Goal: Task Accomplishment & Management: Use online tool/utility

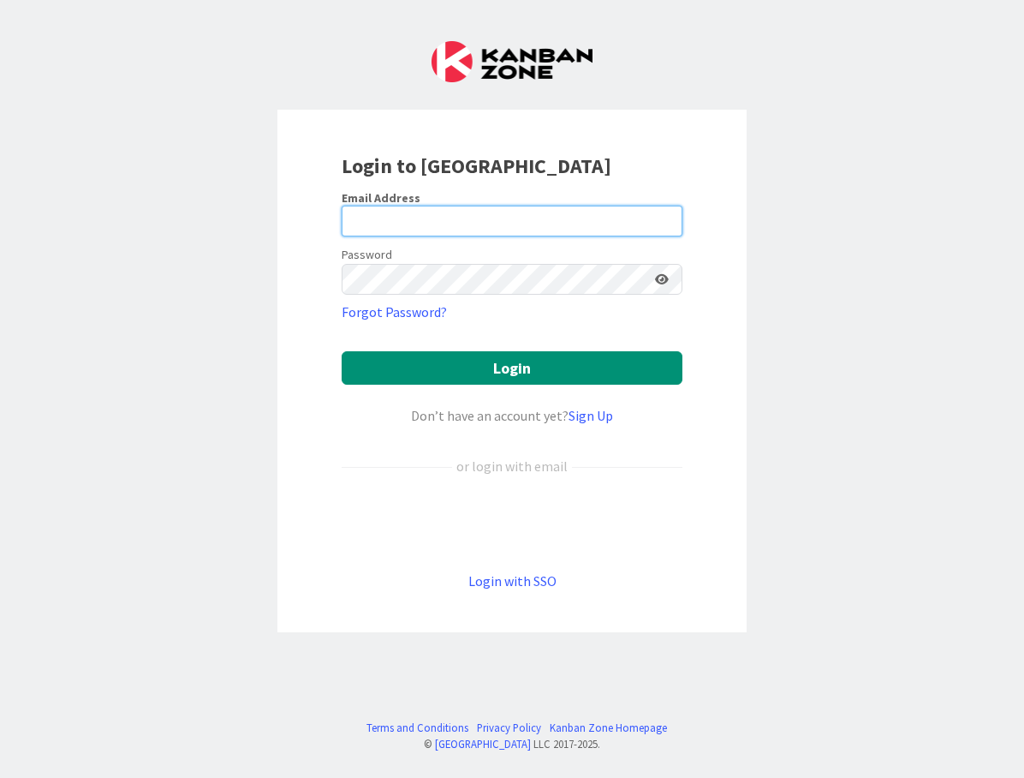
click at [518, 218] on input "email" at bounding box center [512, 221] width 341 height 31
type input "philip@lisakahndesigns.com"
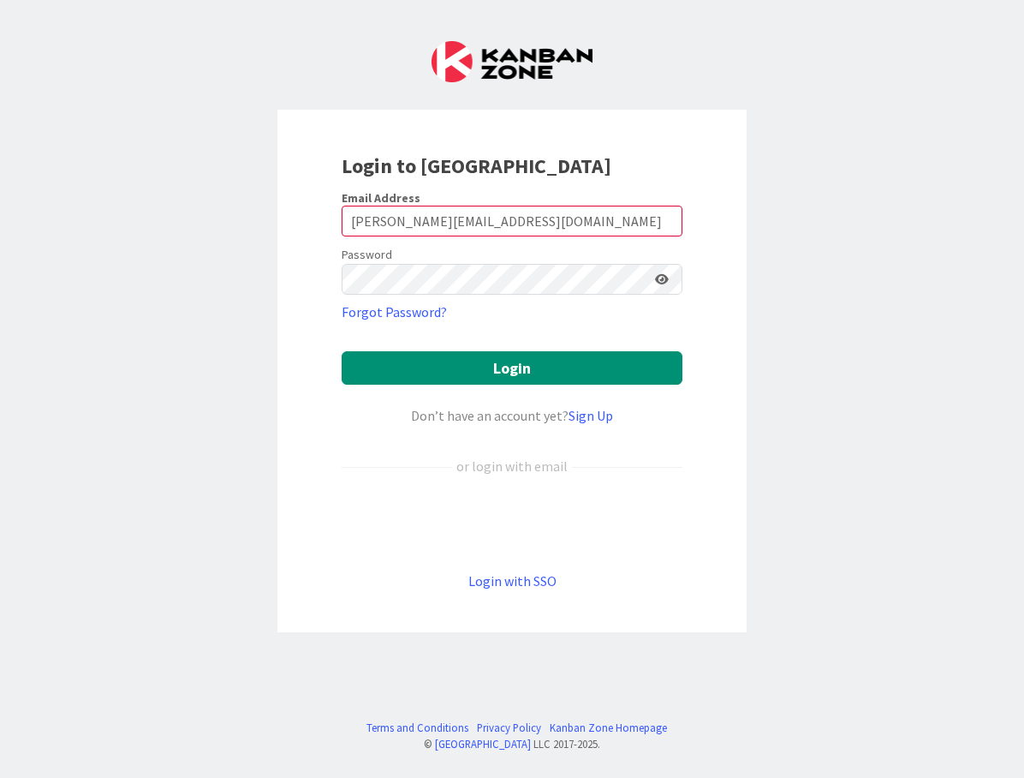
click at [512, 367] on button "Login" at bounding box center [512, 367] width 341 height 33
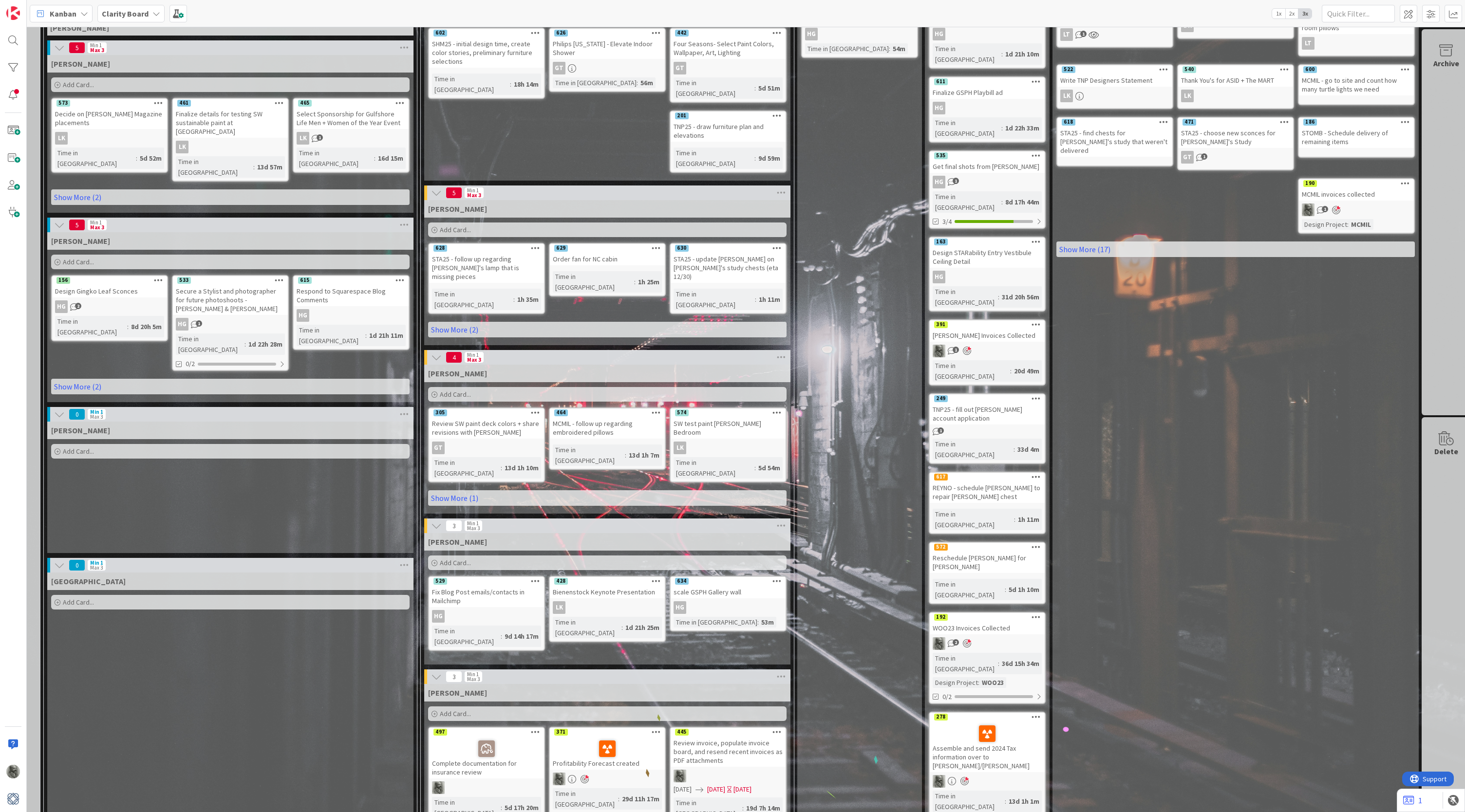
scroll to position [104, 10]
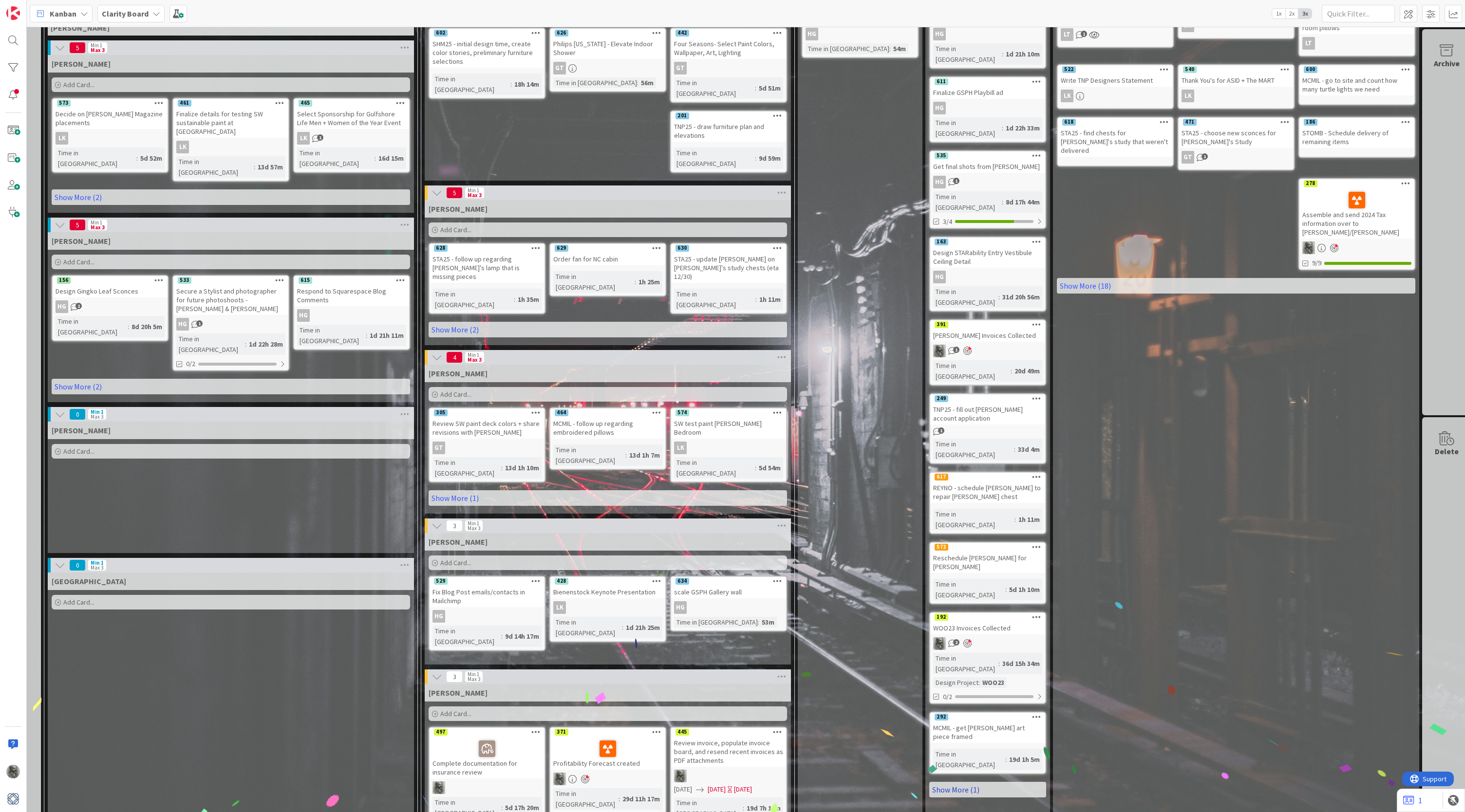
click at [582, 463] on link "Show More (1)" at bounding box center [988, 789] width 117 height 15
click at [10, 65] on div at bounding box center [13, 68] width 19 height 19
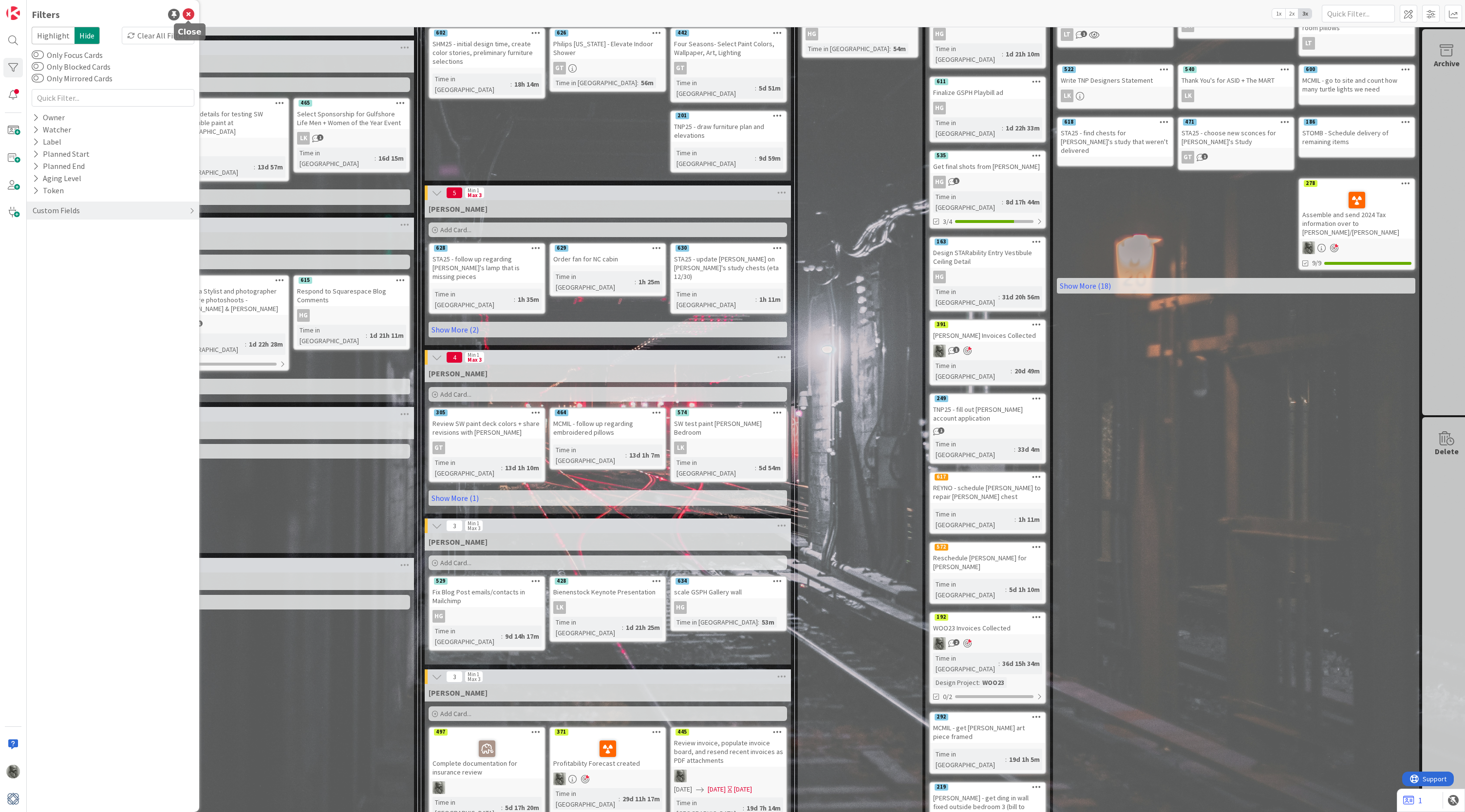
click at [187, 15] on icon at bounding box center [188, 14] width 12 height 12
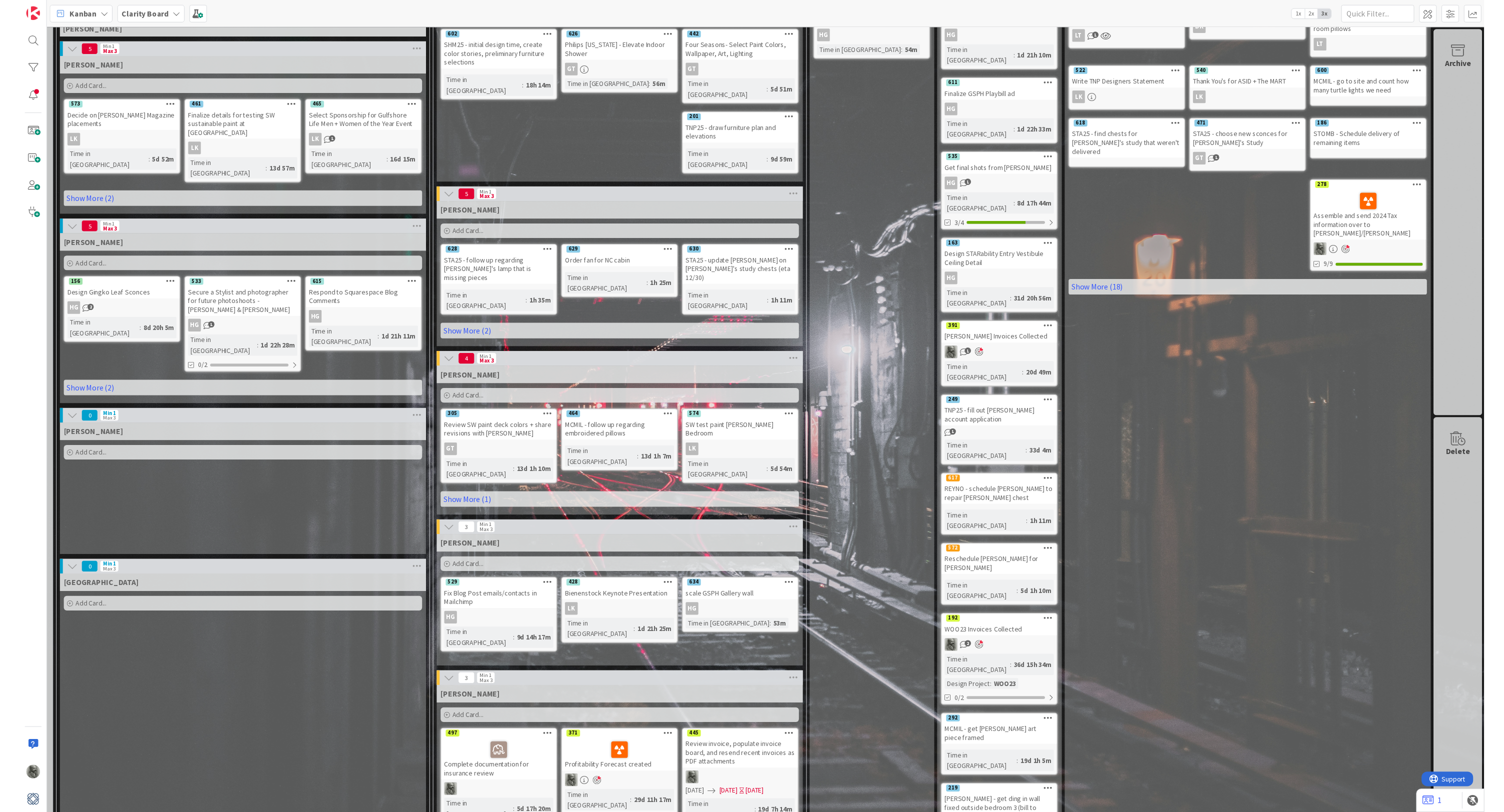
scroll to position [106, 19]
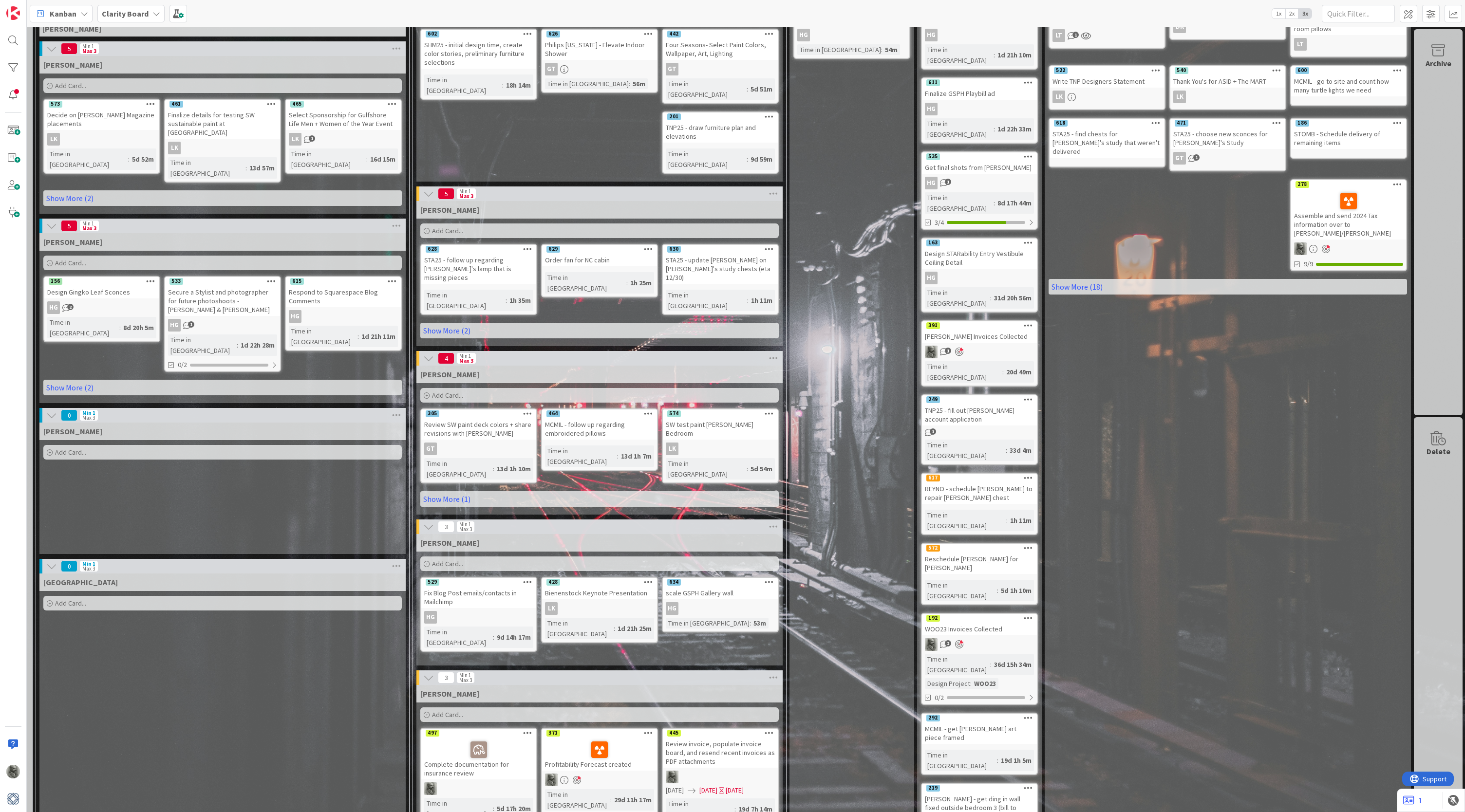
click at [68, 13] on span "Kanban" at bounding box center [63, 14] width 27 height 12
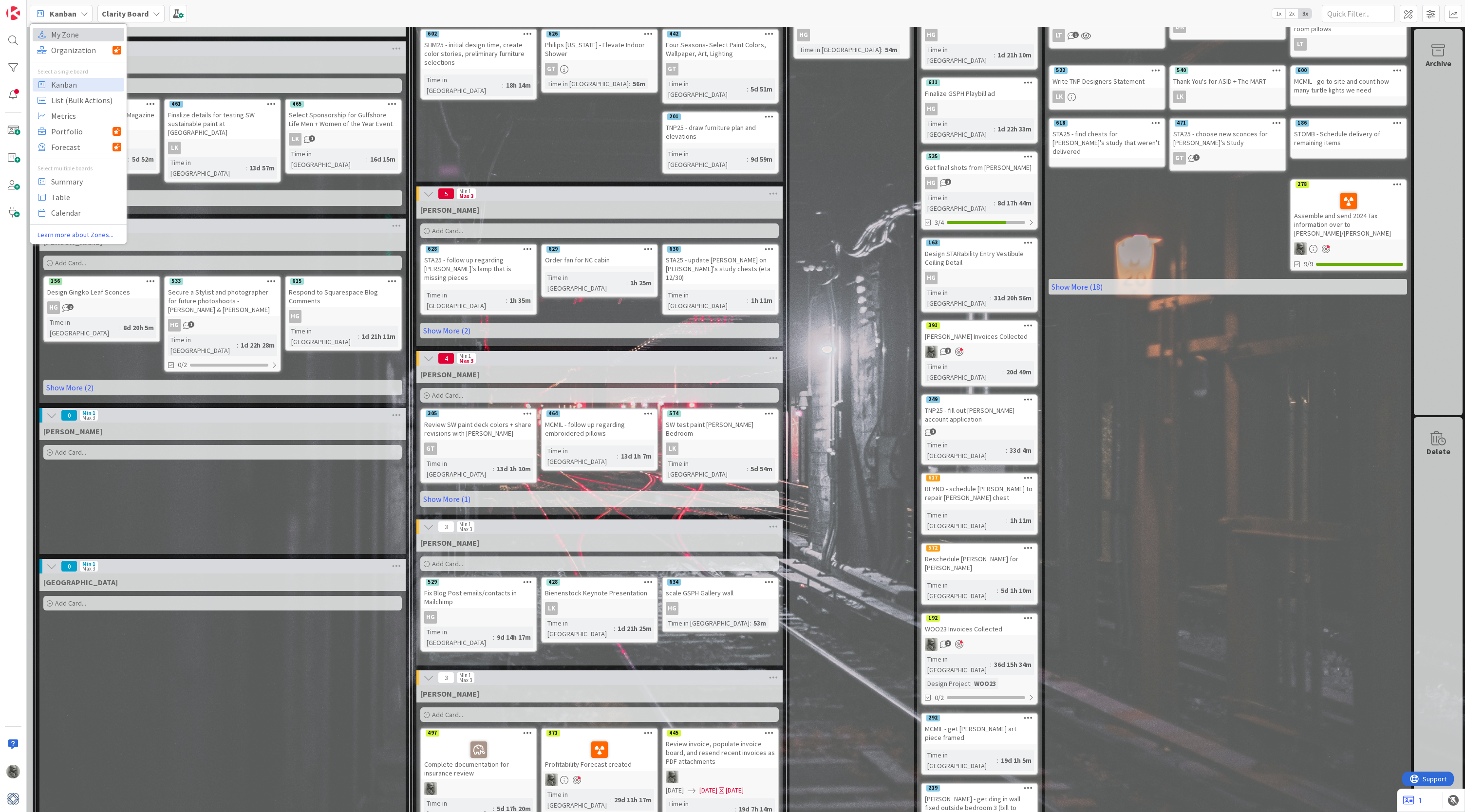
click at [68, 31] on span "My Zone" at bounding box center [86, 35] width 70 height 15
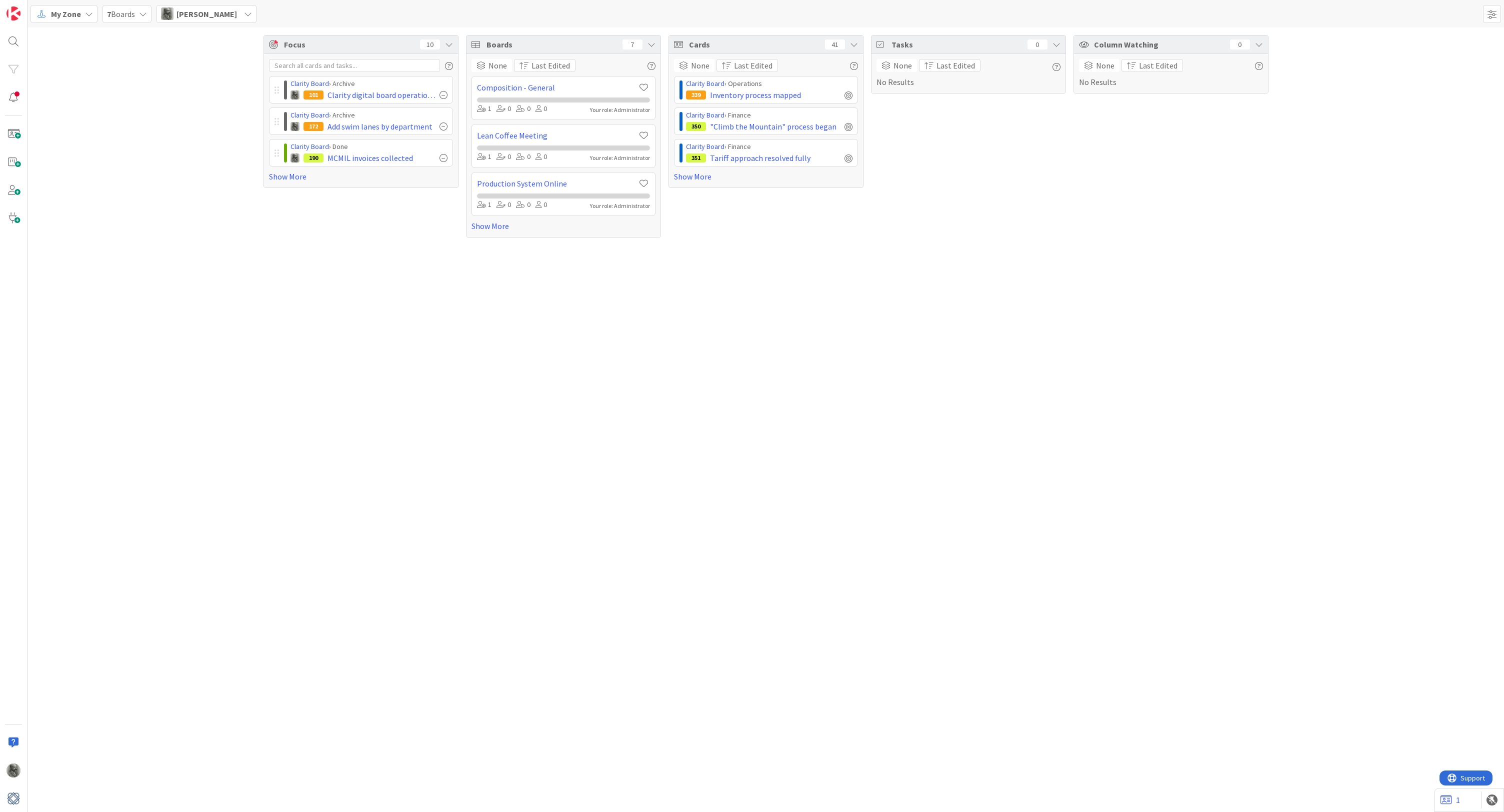
click at [68, 15] on span "My Zone" at bounding box center [65, 14] width 30 height 12
click at [117, 10] on span "7 Boards" at bounding box center [121, 14] width 28 height 12
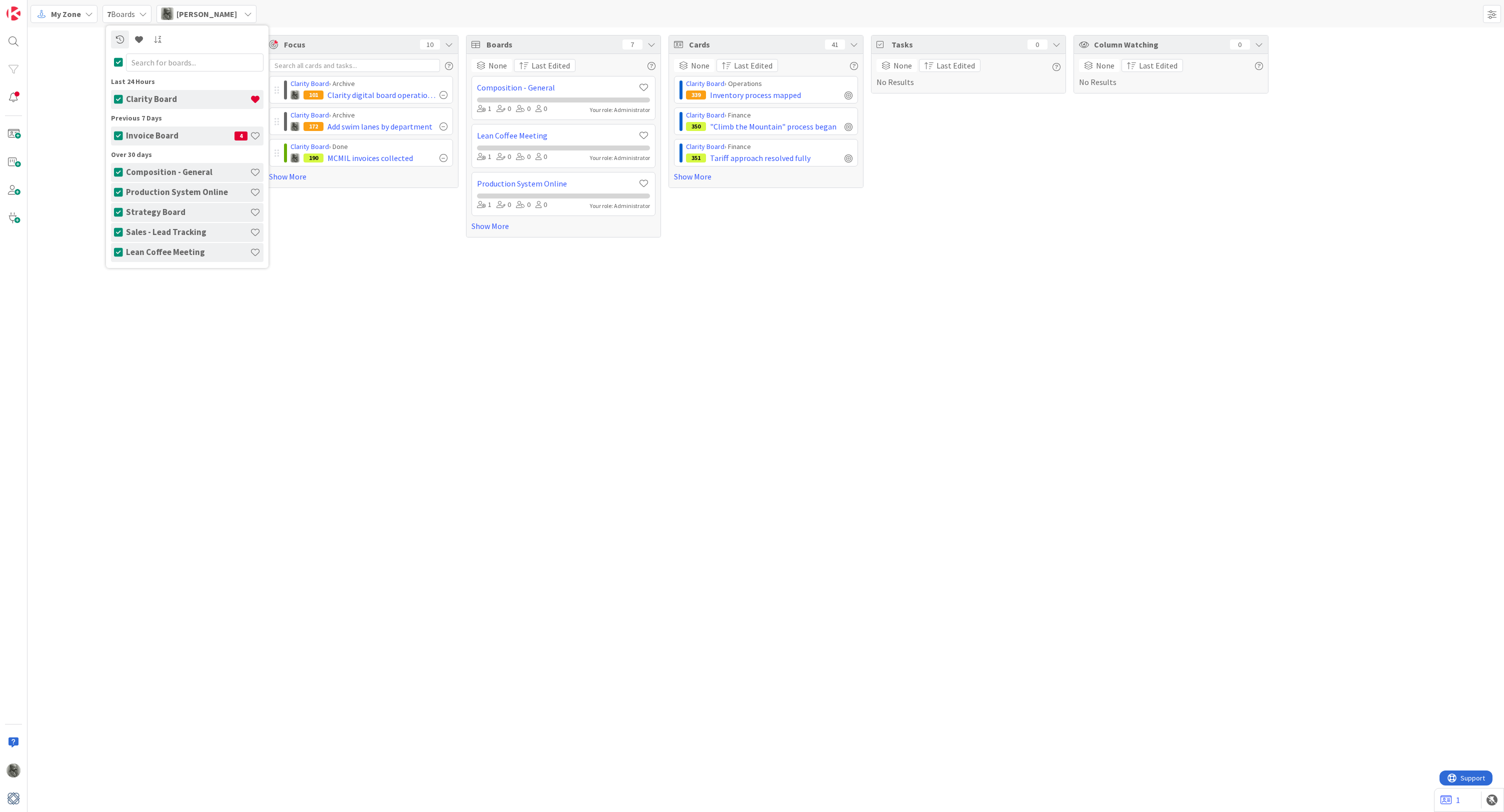
click at [149, 140] on h4 "Invoice Board" at bounding box center [180, 135] width 109 height 10
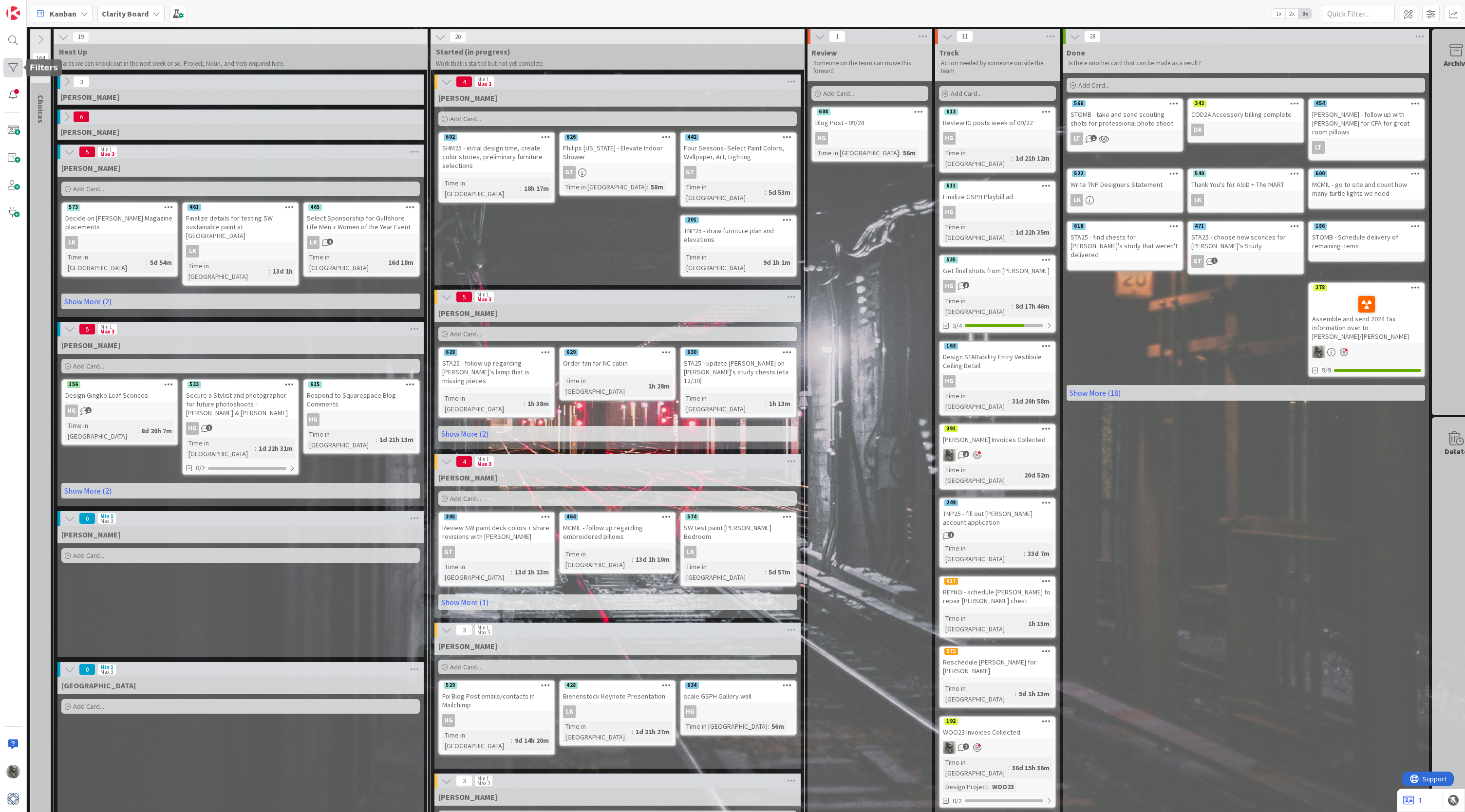
click at [14, 68] on div at bounding box center [13, 68] width 19 height 19
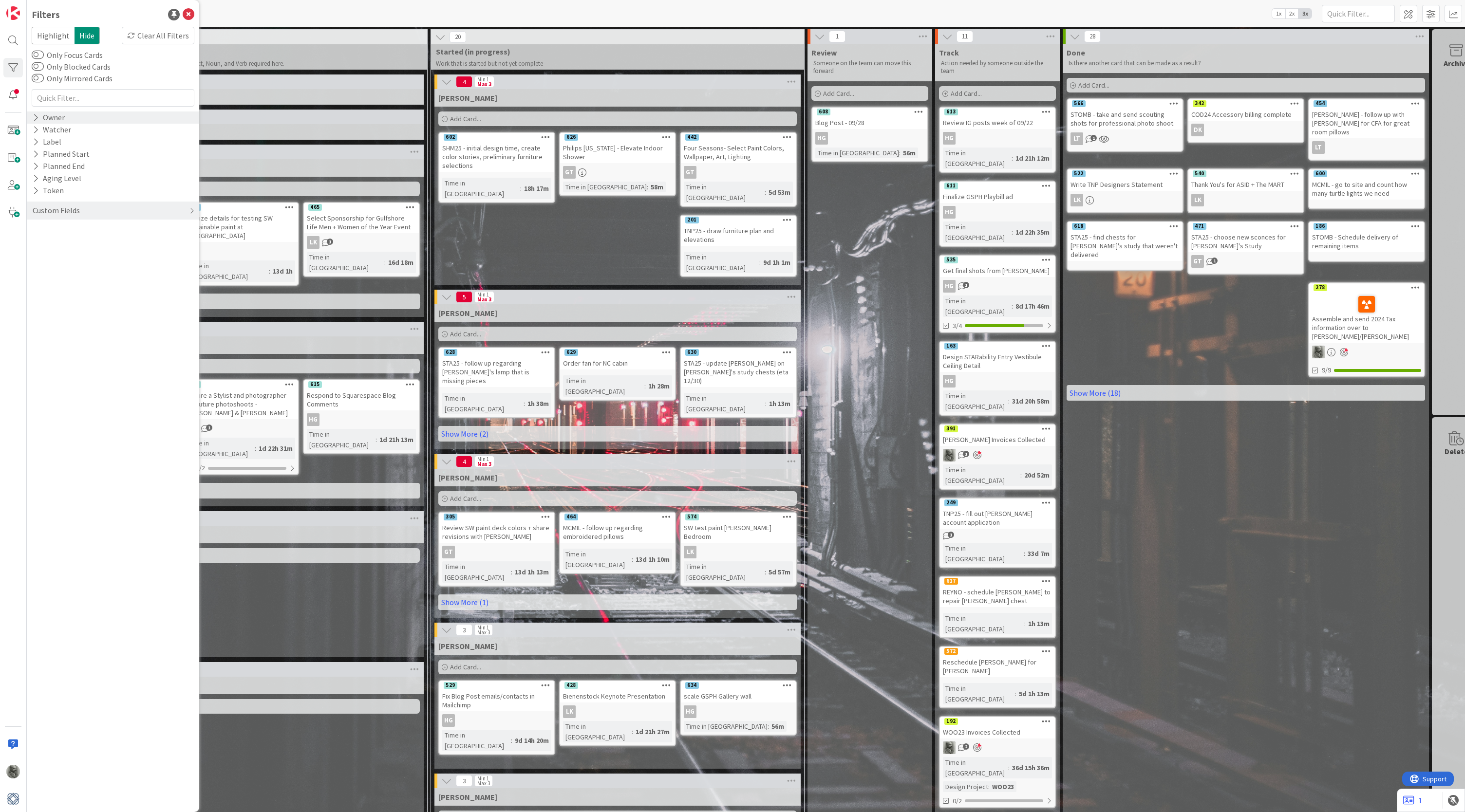
click at [39, 118] on icon at bounding box center [35, 118] width 6 height 9
click at [74, 197] on span "Philip Allen" at bounding box center [92, 196] width 58 height 13
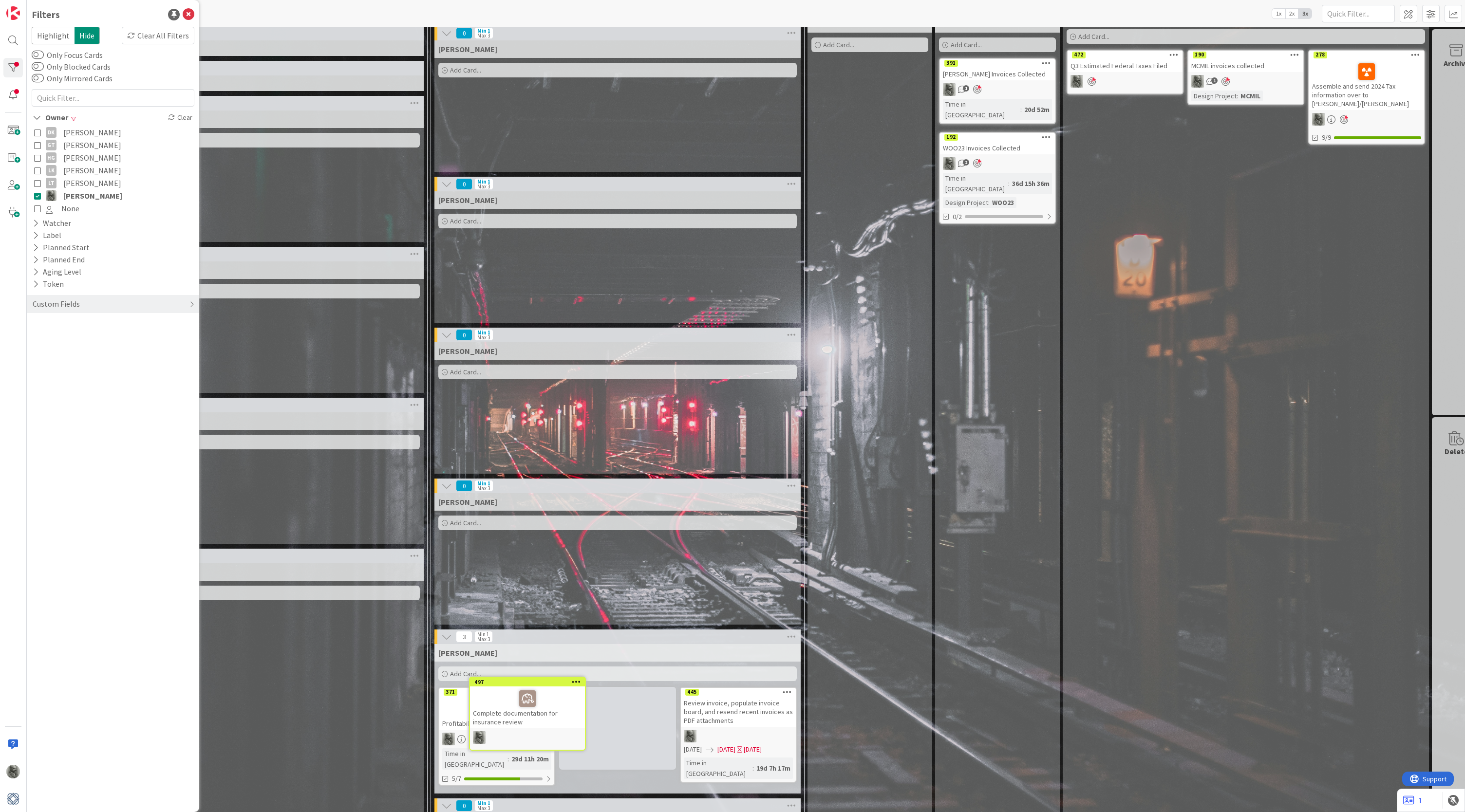
scroll to position [53, 0]
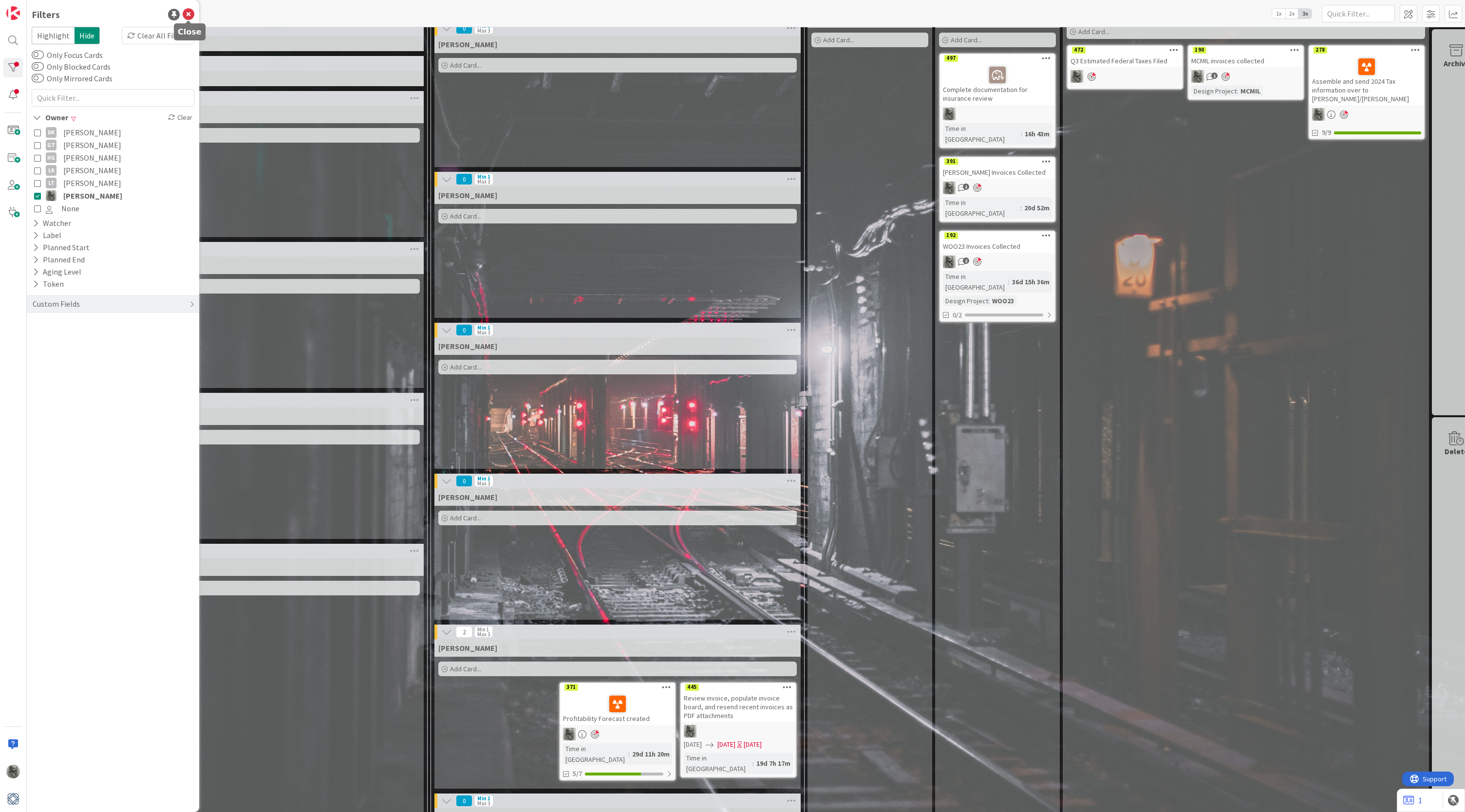
click at [191, 16] on icon at bounding box center [188, 14] width 12 height 12
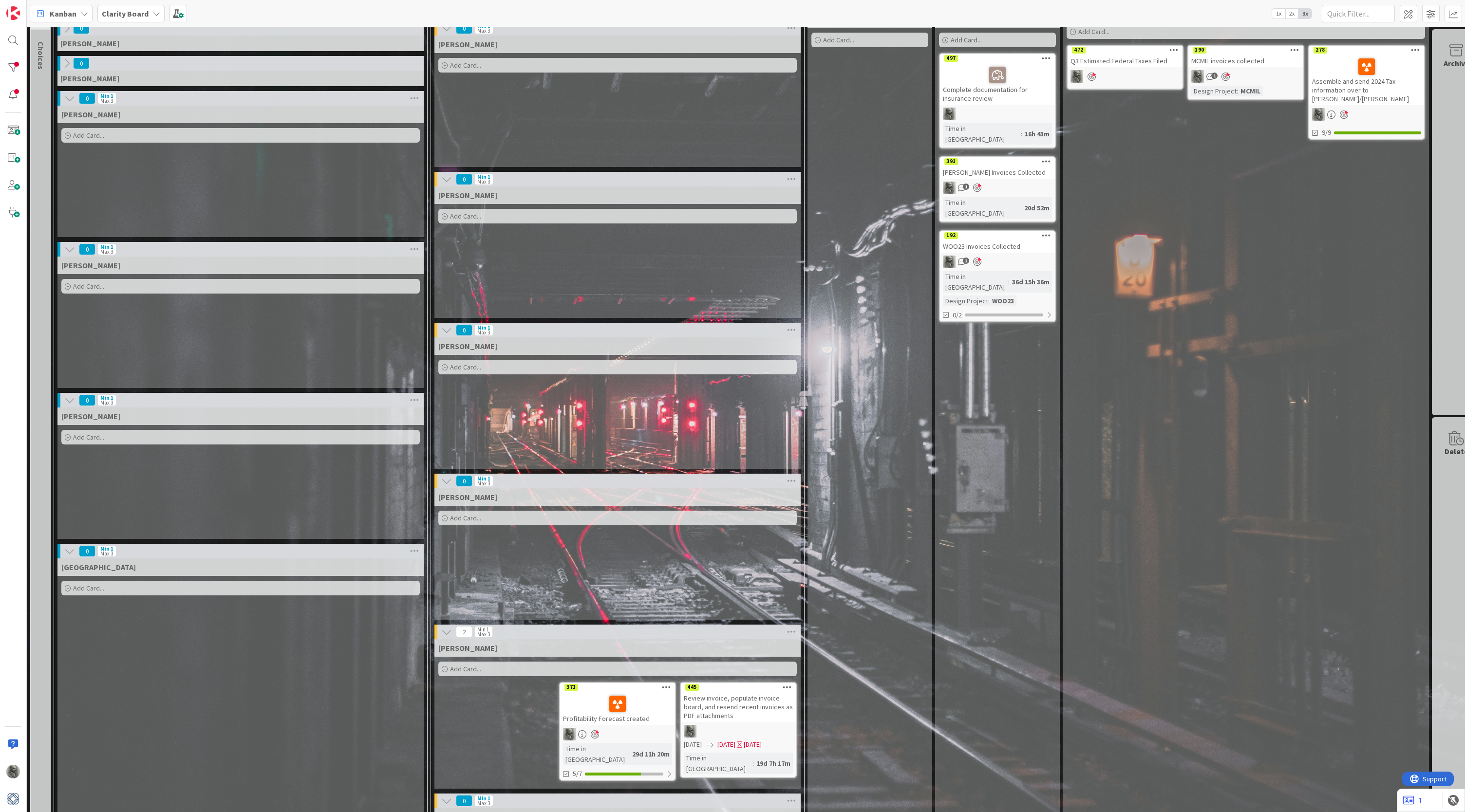
click at [140, 14] on b "Clarity Board" at bounding box center [125, 13] width 47 height 10
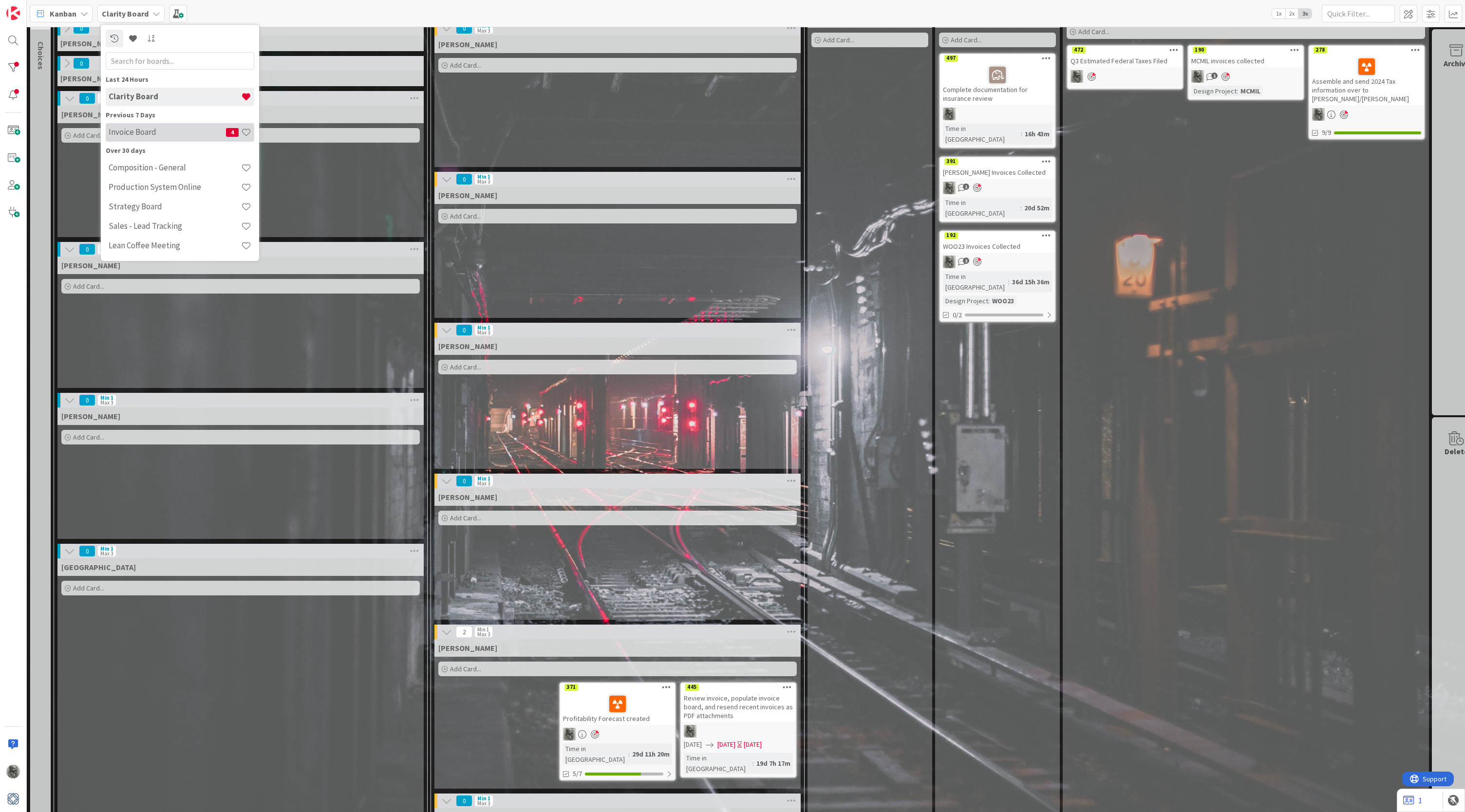
click at [134, 133] on h4 "Invoice Board" at bounding box center [167, 132] width 117 height 10
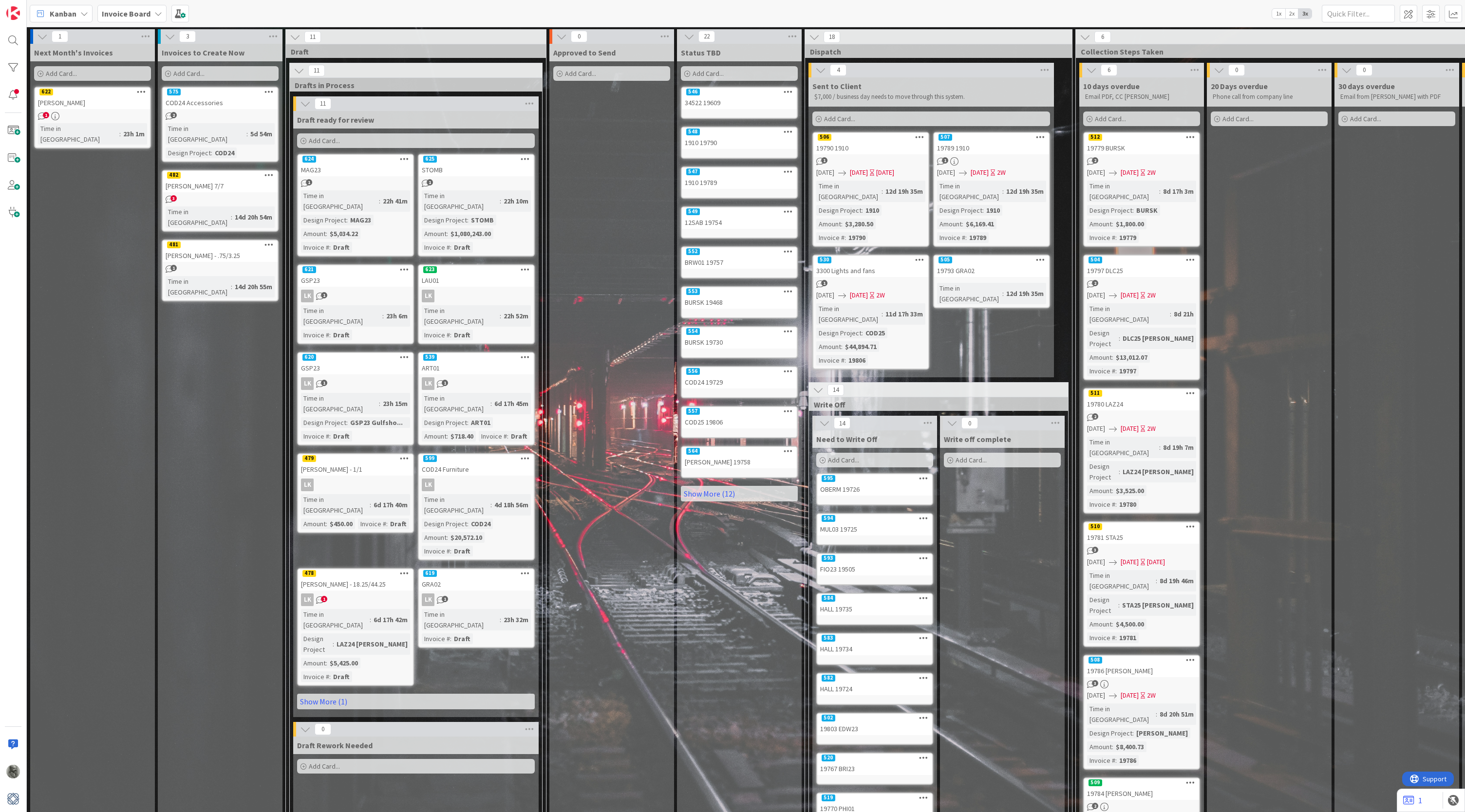
click at [353, 164] on div "MAG23" at bounding box center [355, 170] width 115 height 13
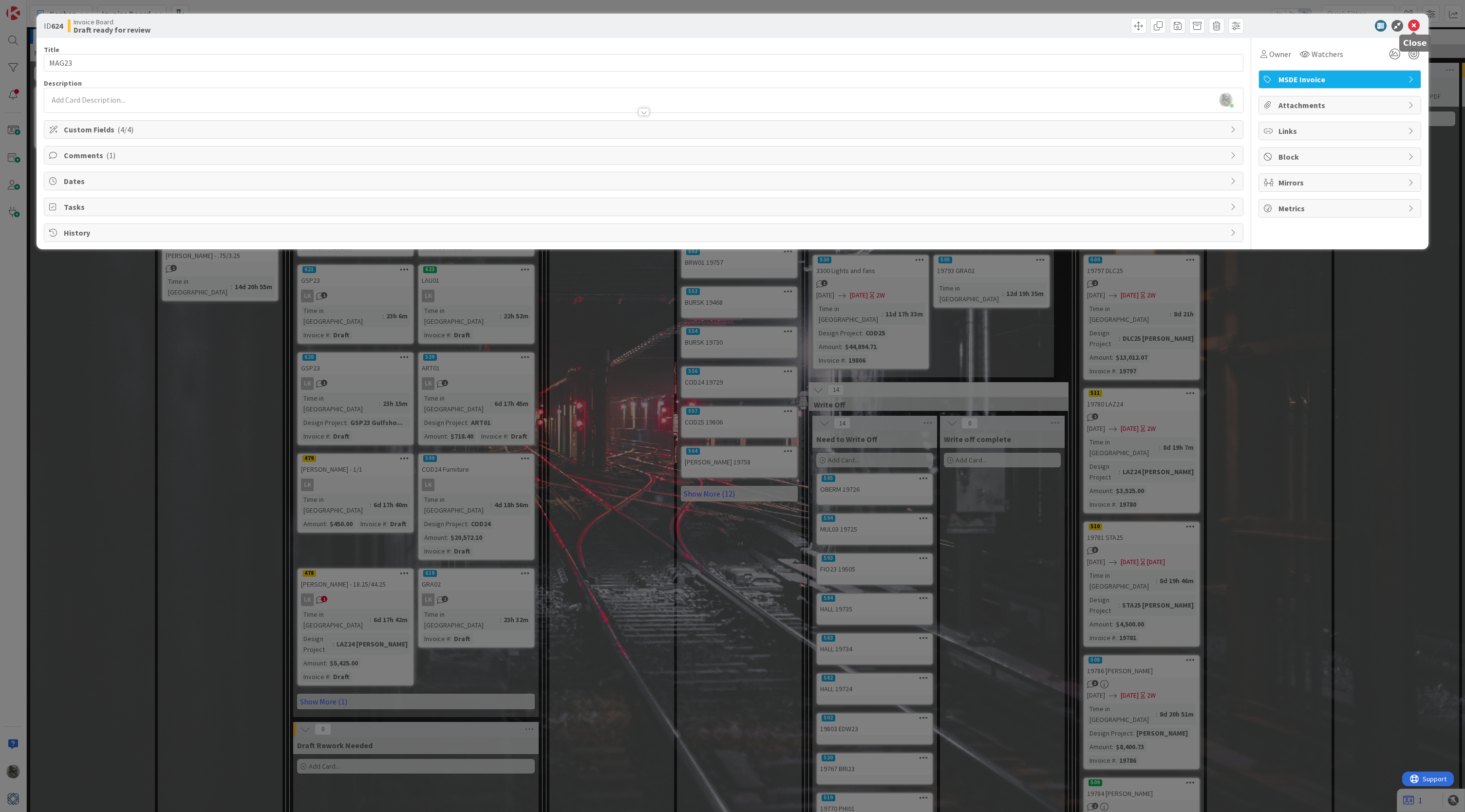
click at [582, 26] on icon at bounding box center [1414, 26] width 12 height 12
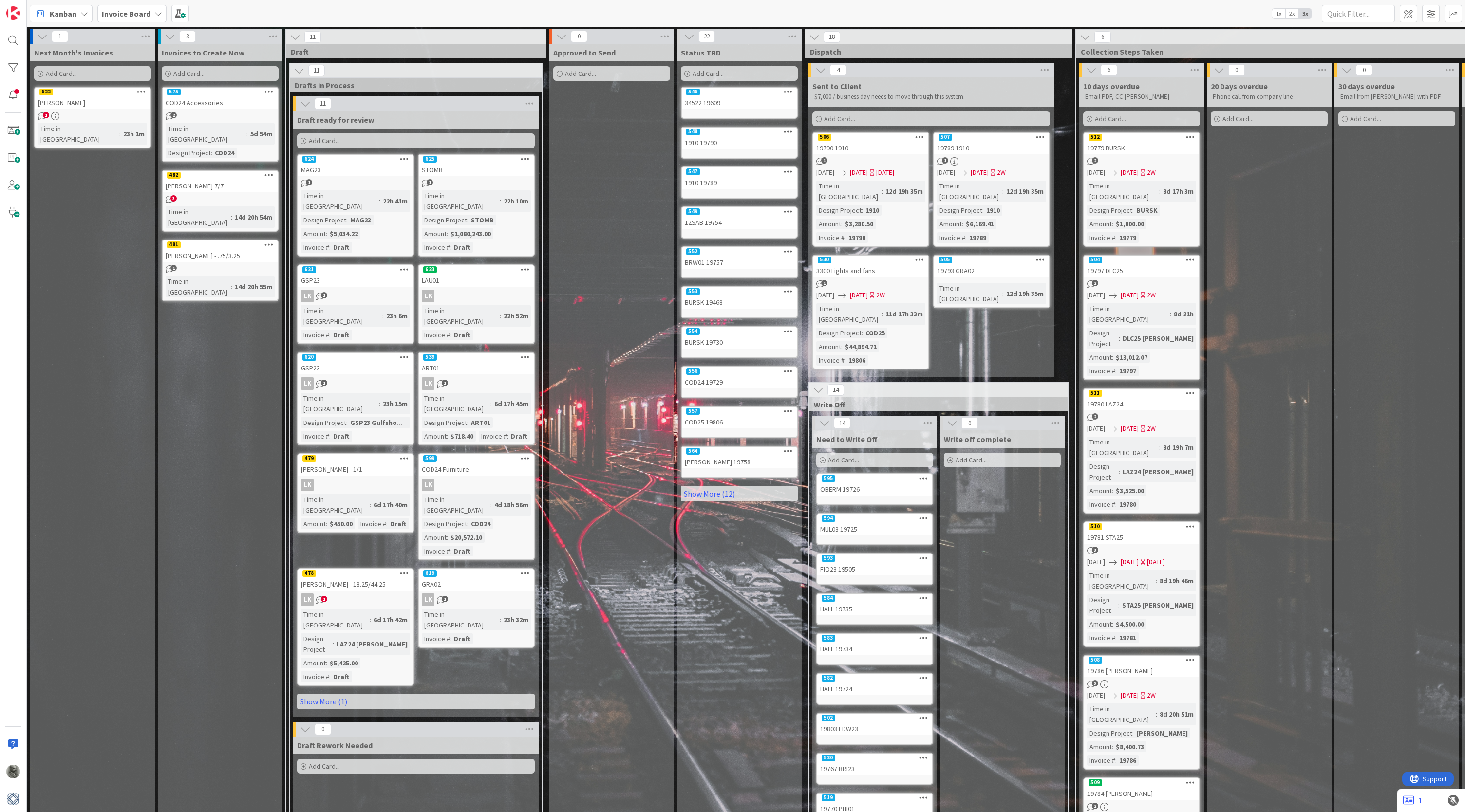
click at [349, 165] on div "MAG23" at bounding box center [355, 170] width 115 height 13
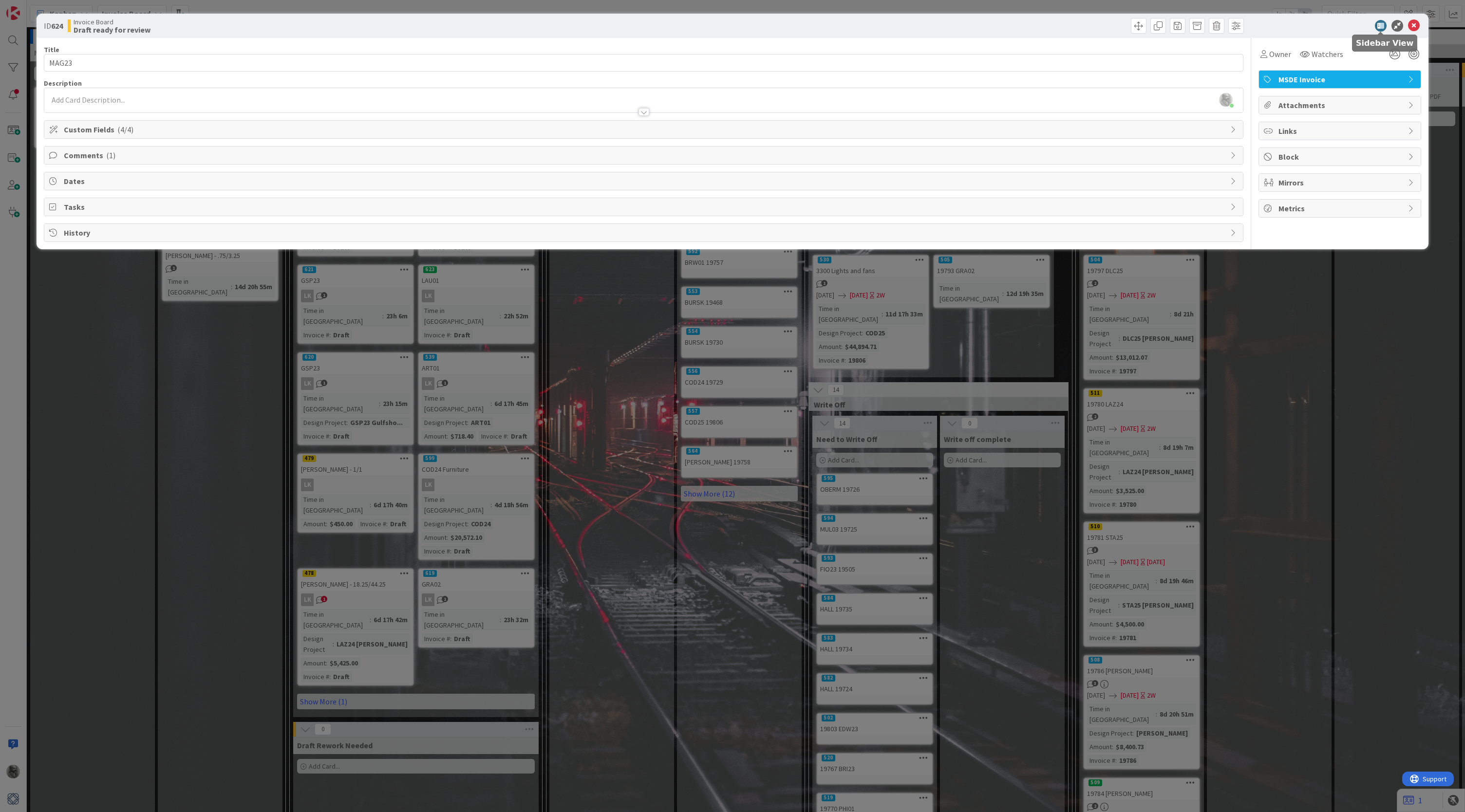
click at [582, 27] on icon at bounding box center [1381, 26] width 12 height 12
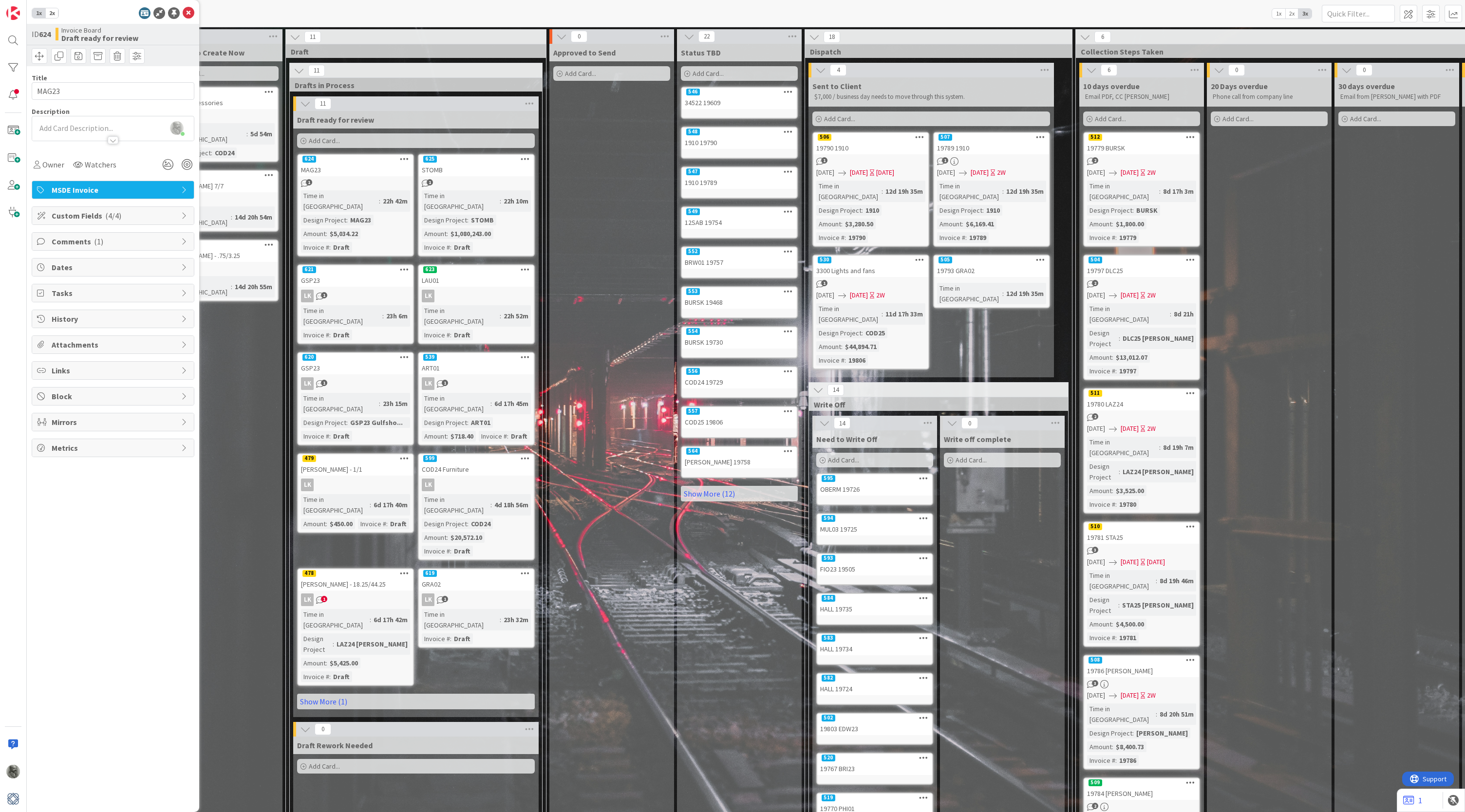
click at [48, 15] on span "2x" at bounding box center [52, 13] width 13 height 10
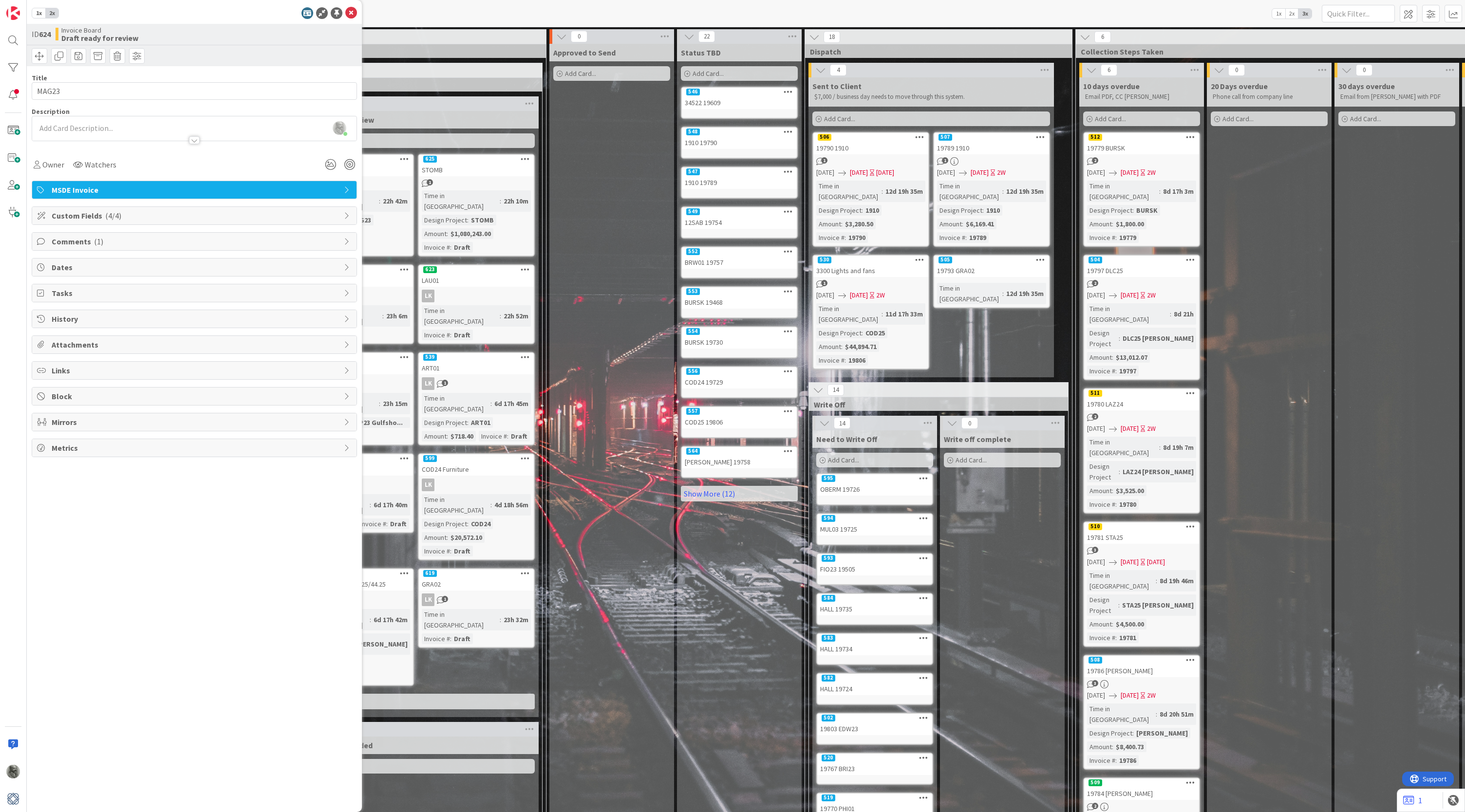
click at [34, 13] on span "1x" at bounding box center [39, 13] width 13 height 10
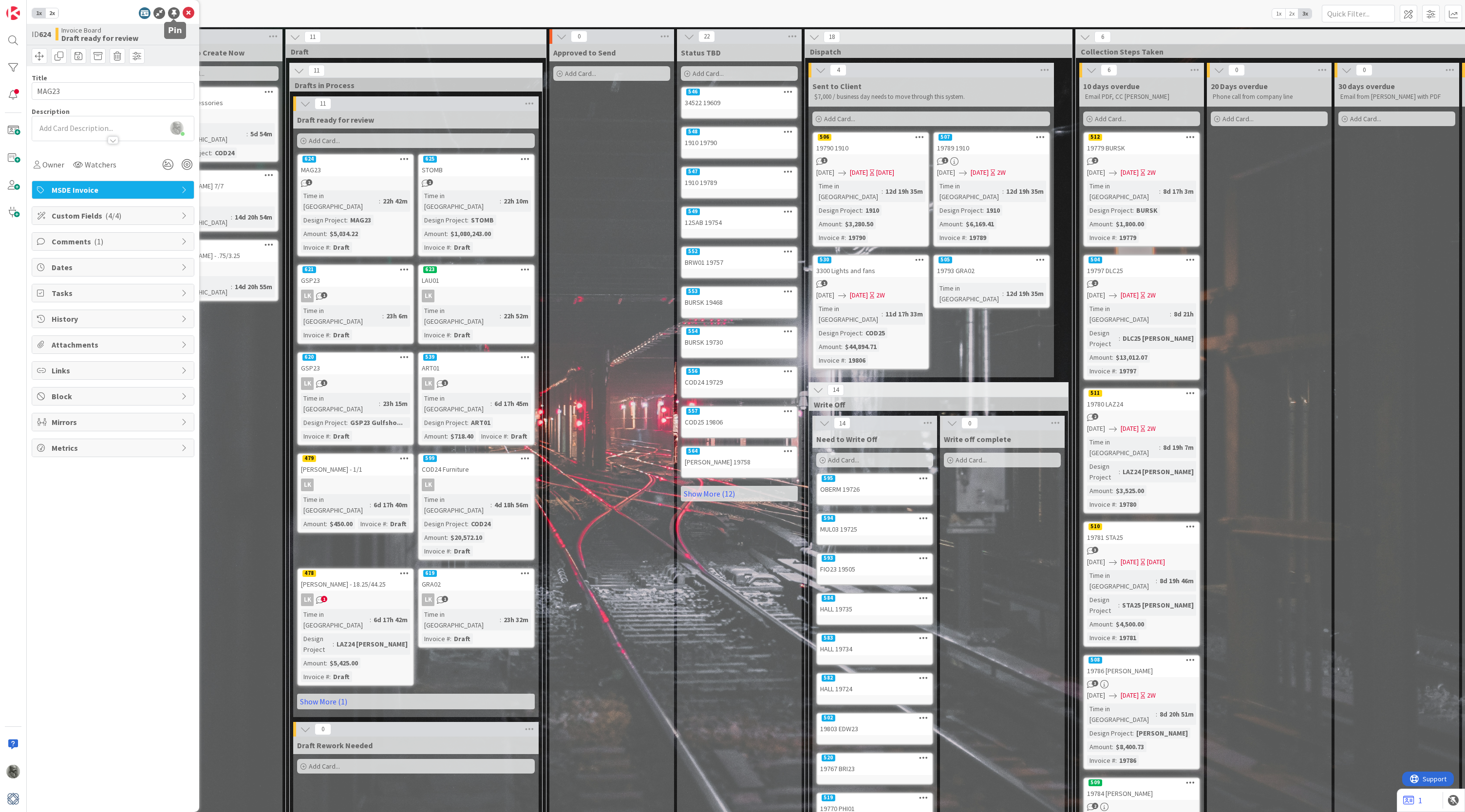
click at [173, 14] on div at bounding box center [173, 13] width 12 height 12
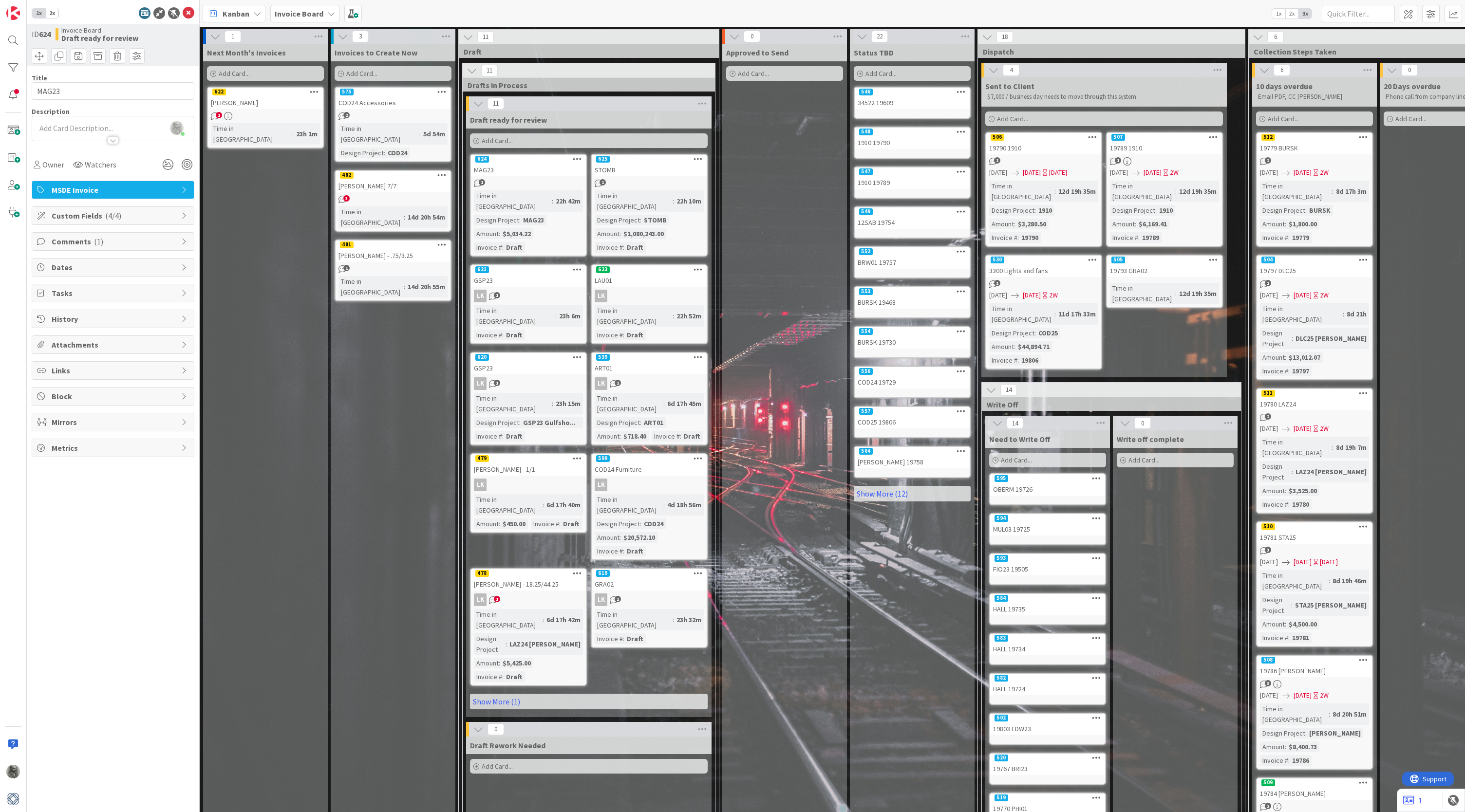
click at [105, 219] on span "( 4/4 )" at bounding box center [113, 216] width 16 height 10
click at [102, 369] on span "Comments ( 1 )" at bounding box center [114, 371] width 125 height 12
